Goal: Transaction & Acquisition: Purchase product/service

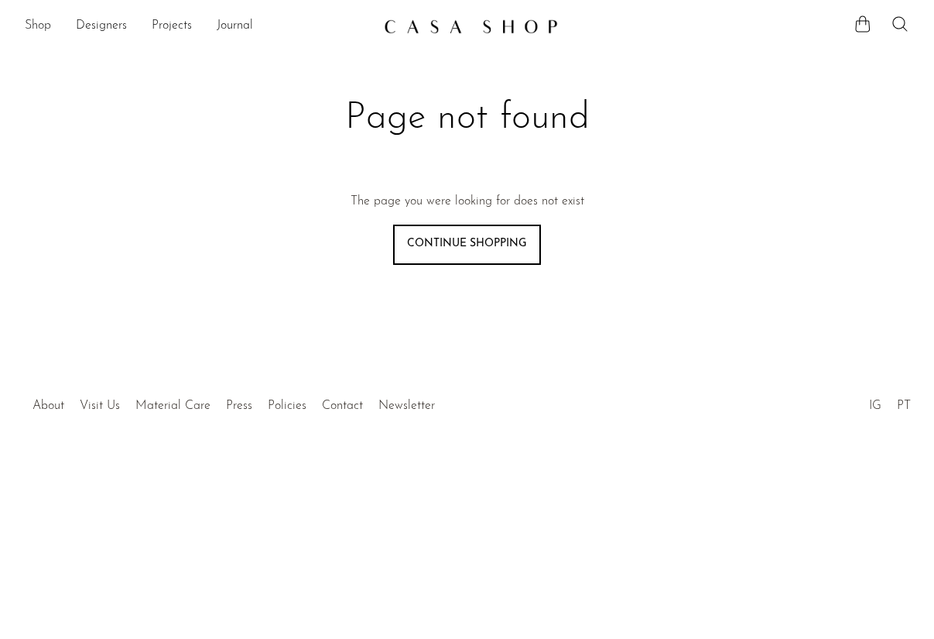
click at [46, 22] on link "Shop" at bounding box center [38, 26] width 26 height 20
click at [30, 24] on link "Shop" at bounding box center [38, 26] width 26 height 20
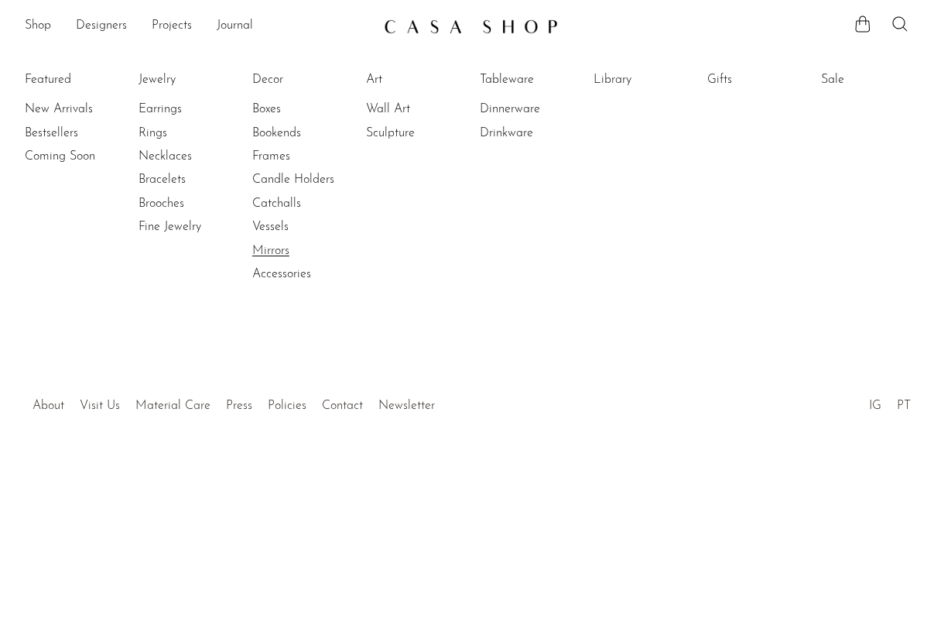
click at [269, 251] on link "Mirrors" at bounding box center [310, 250] width 116 height 17
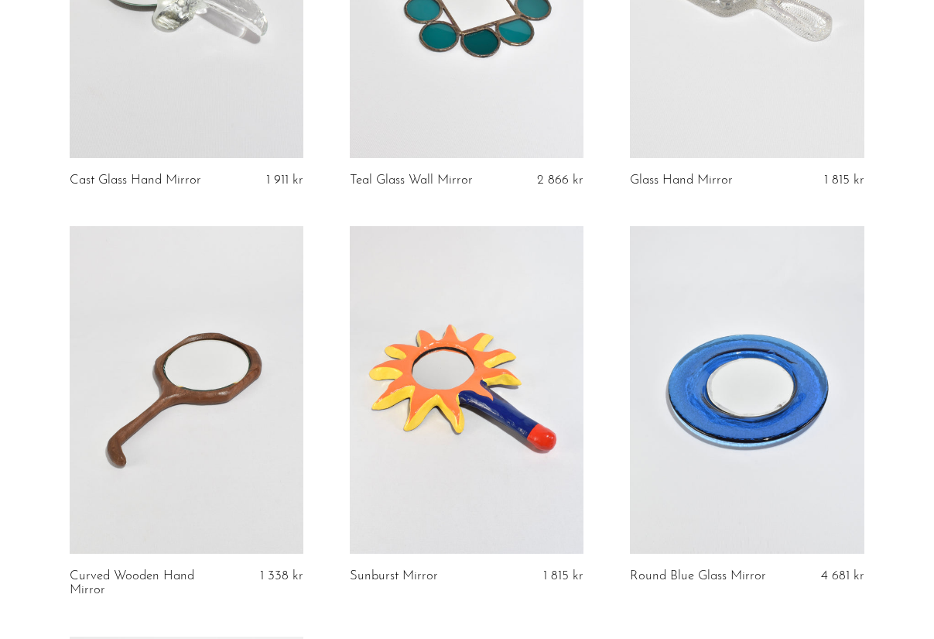
scroll to position [314, 0]
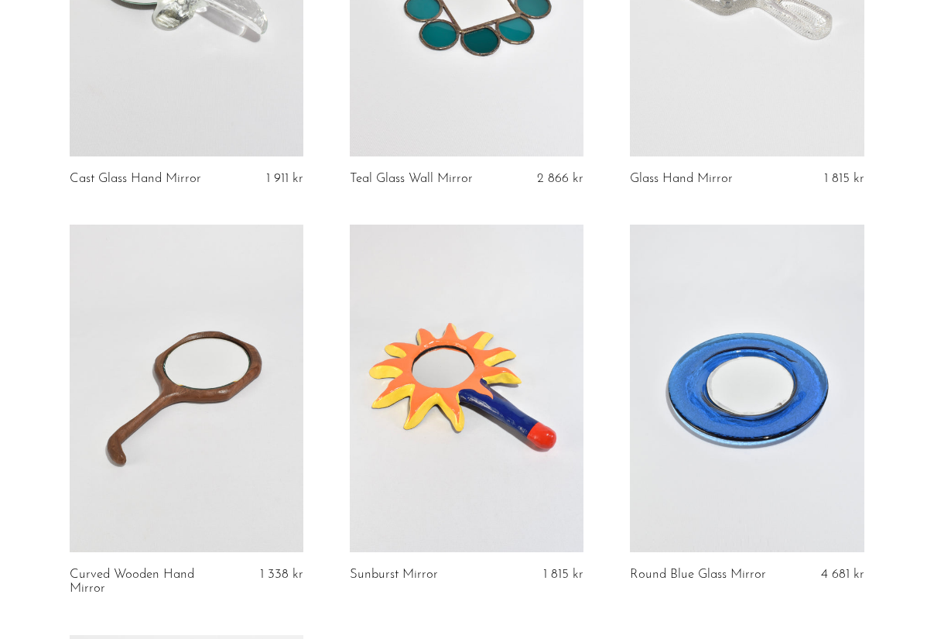
drag, startPoint x: 889, startPoint y: 533, endPoint x: 770, endPoint y: 404, distance: 175.3
click at [884, 530] on section "Cast Glass Hand Mirror 1 911 [PERSON_NAME] Glass Wall Mirror 2 866 kr Glass Han…" at bounding box center [467, 430] width 934 height 1202
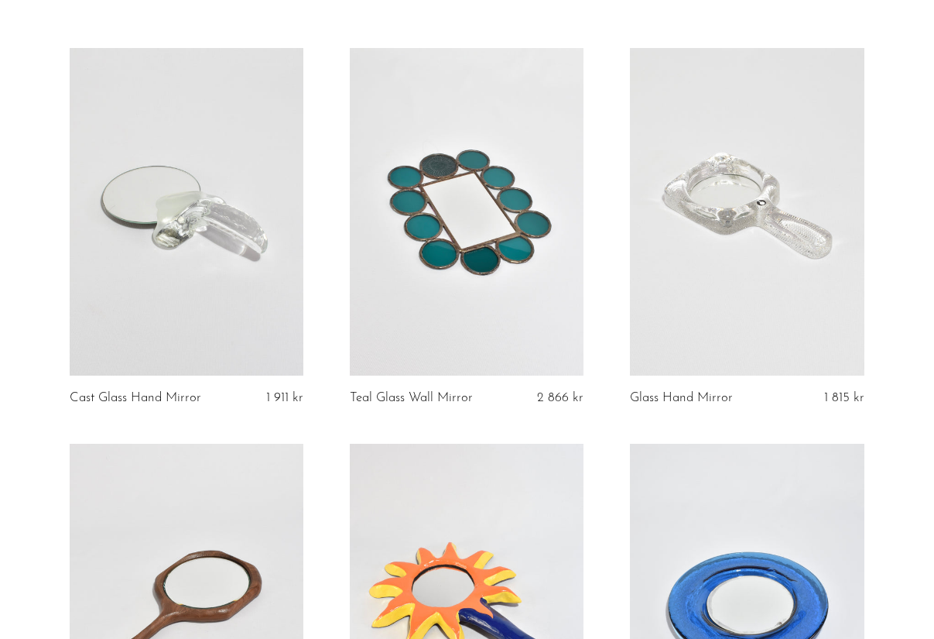
scroll to position [0, 0]
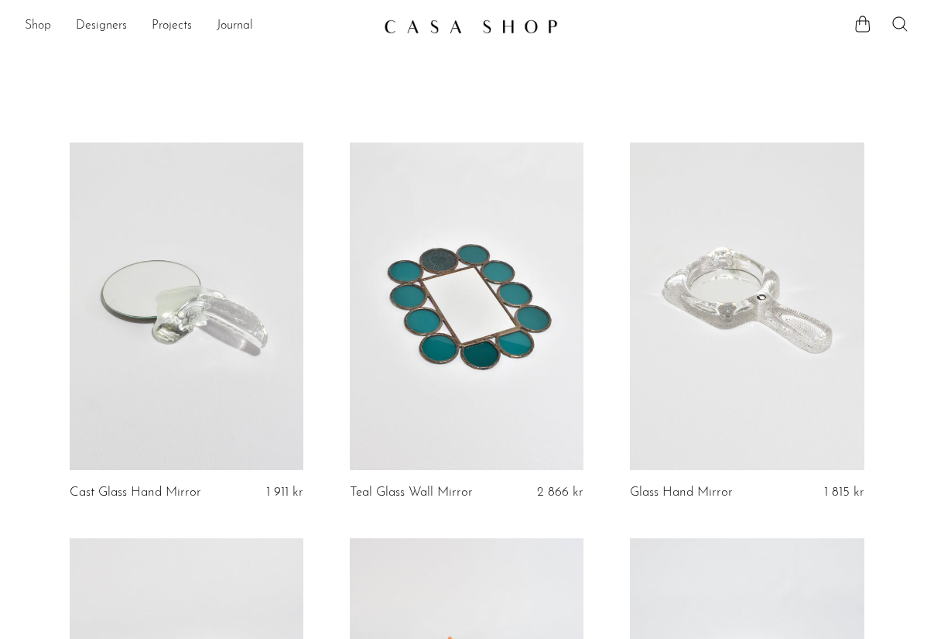
click at [43, 27] on link "Shop" at bounding box center [38, 26] width 26 height 20
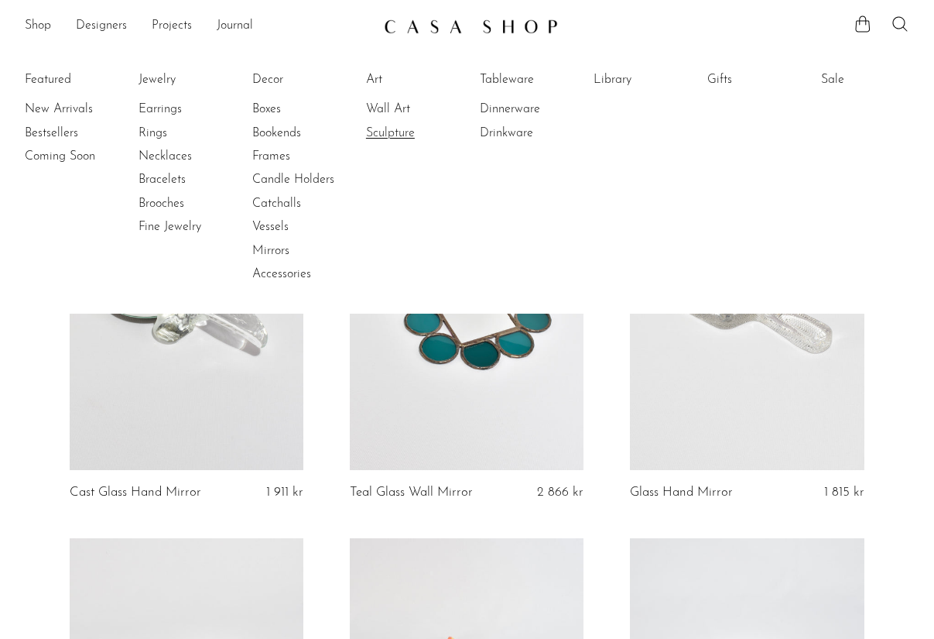
click at [408, 132] on link "Sculpture" at bounding box center [424, 133] width 116 height 17
